Goal: Task Accomplishment & Management: Manage account settings

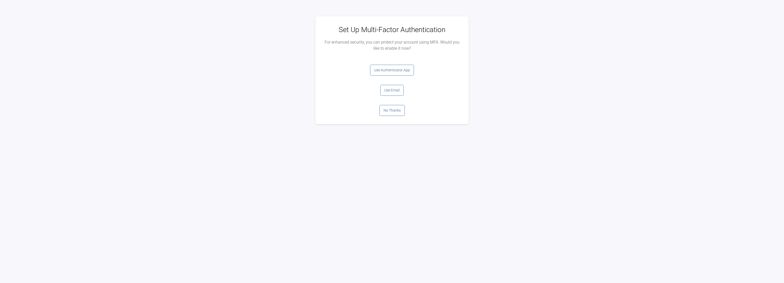
click at [182, 85] on div "Set Up Multi-Factor Authentication For enhanced security, you can protect your …" at bounding box center [392, 70] width 784 height 108
click at [387, 107] on button "No Thanks" at bounding box center [391, 110] width 25 height 11
click at [228, 74] on div "Thank you! MFA has been configured. Please log out and log back in to continue …" at bounding box center [392, 50] width 784 height 68
click at [399, 70] on button "Log Out" at bounding box center [392, 70] width 20 height 11
